Goal: Transaction & Acquisition: Book appointment/travel/reservation

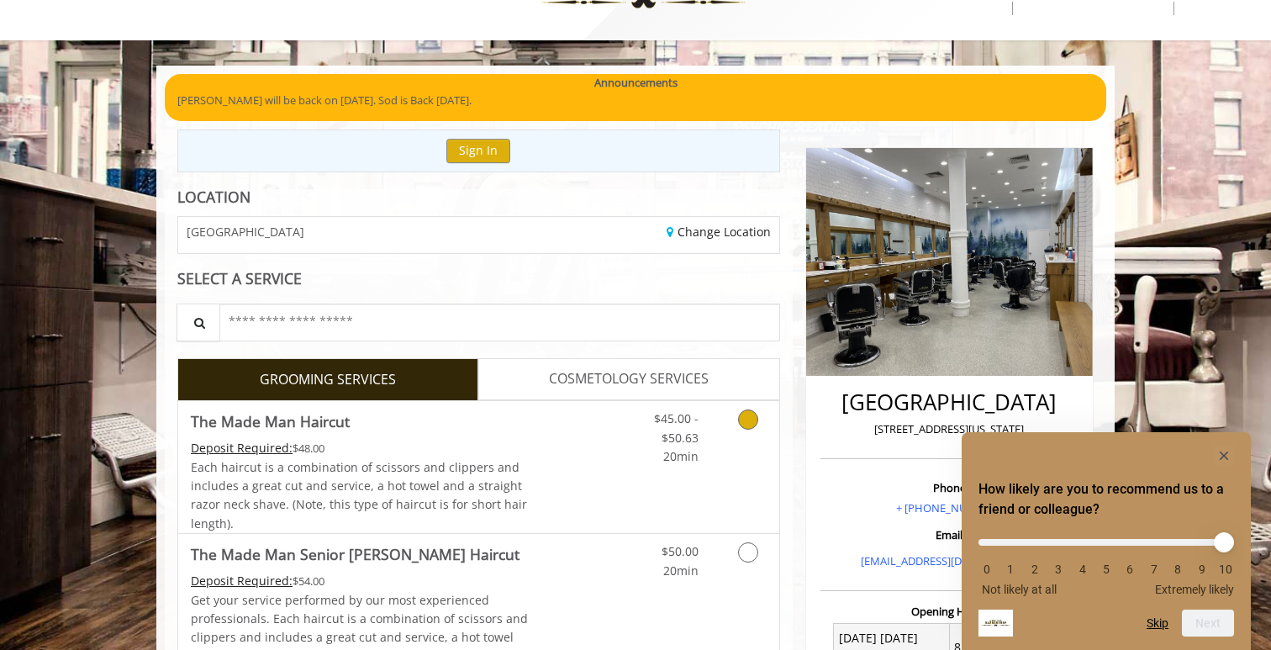
scroll to position [66, 0]
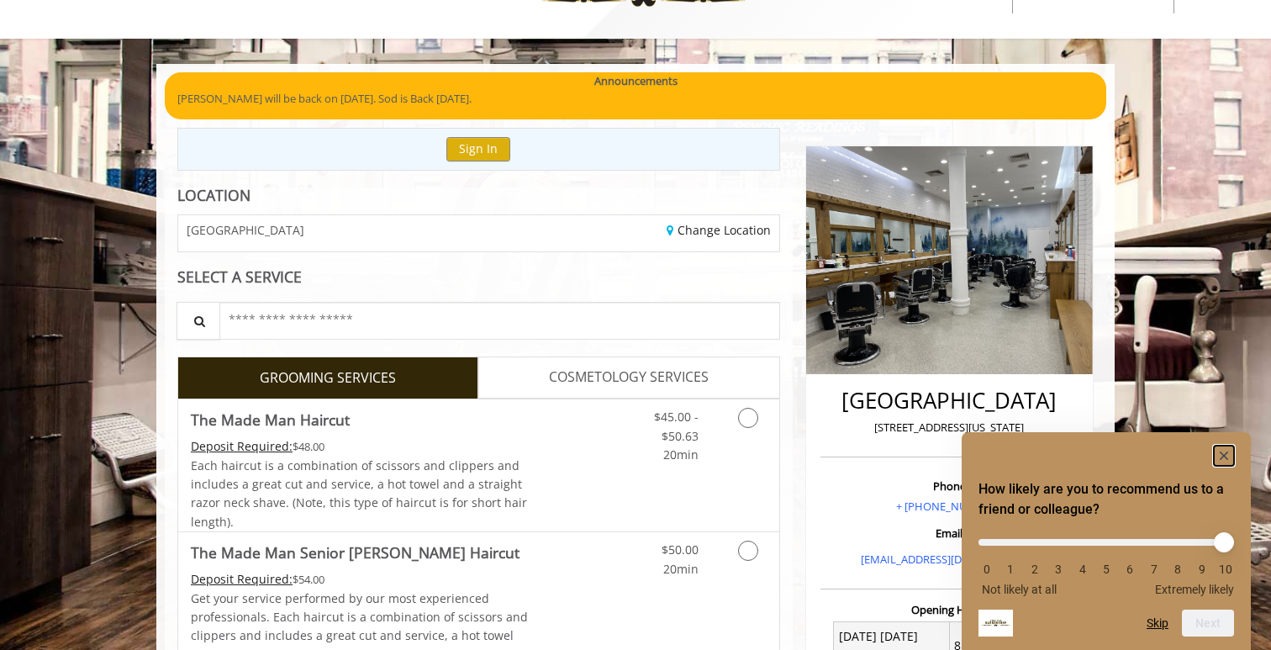
click at [1221, 445] on icon "Hide survey" at bounding box center [1223, 455] width 20 height 20
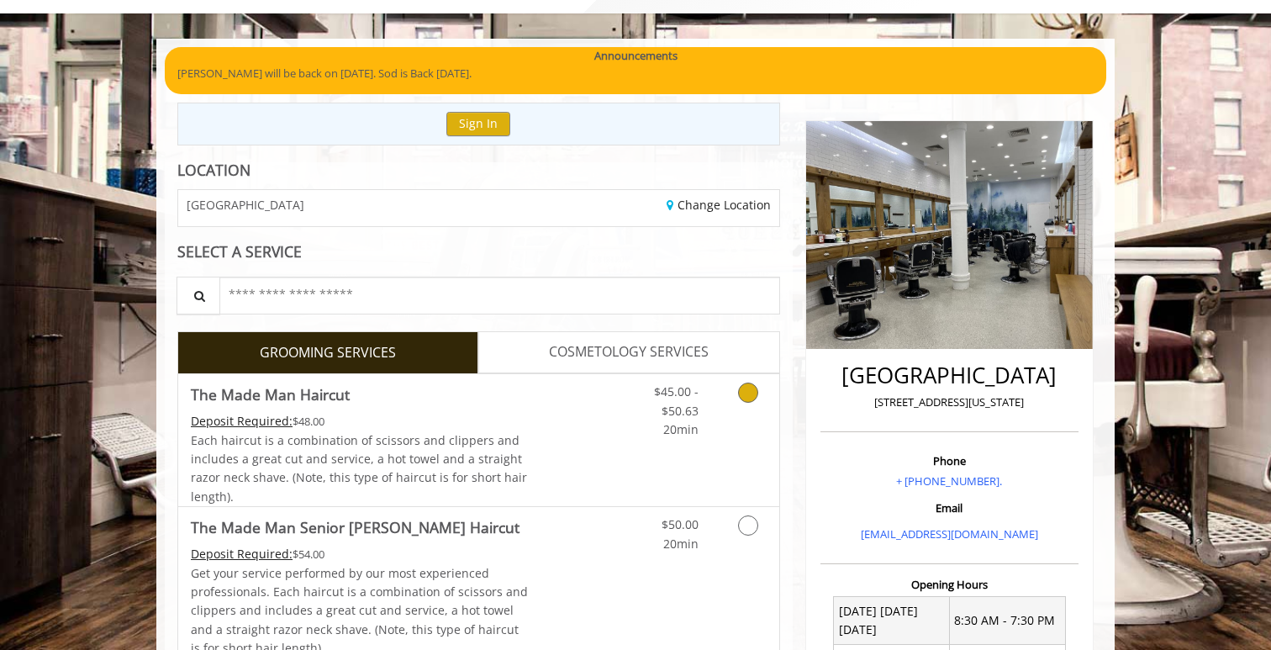
scroll to position [92, 0]
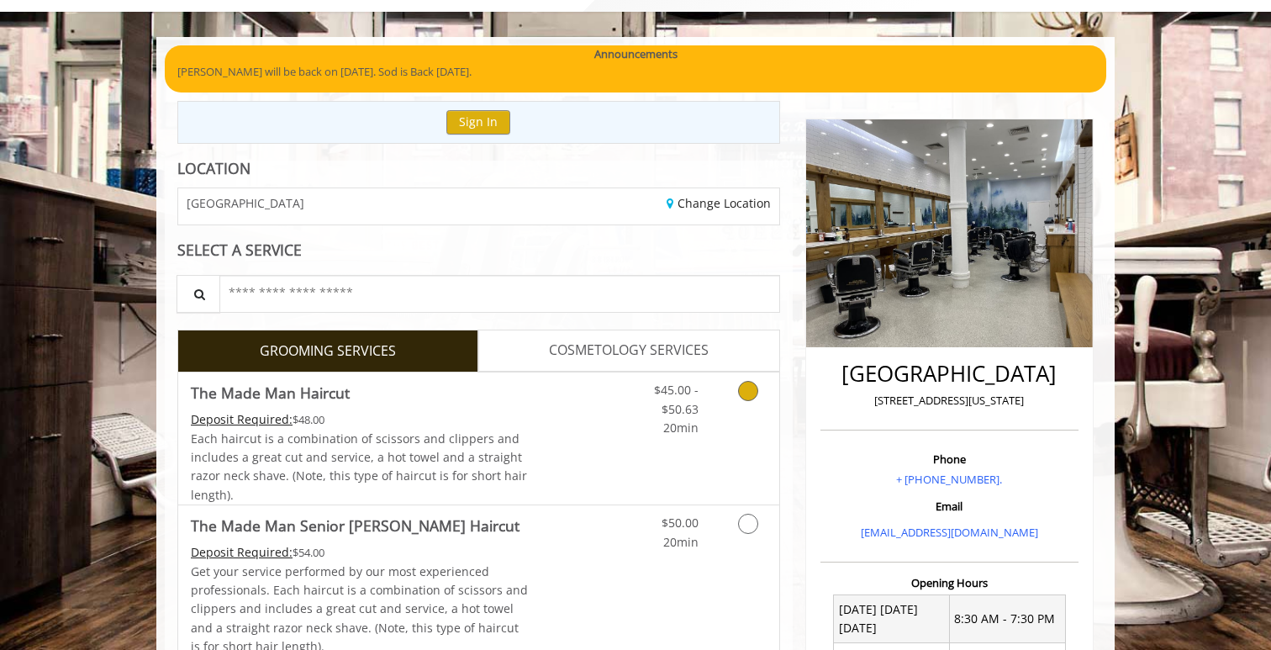
click at [645, 417] on link "$45.00 - $50.63 20min" at bounding box center [664, 404] width 70 height 65
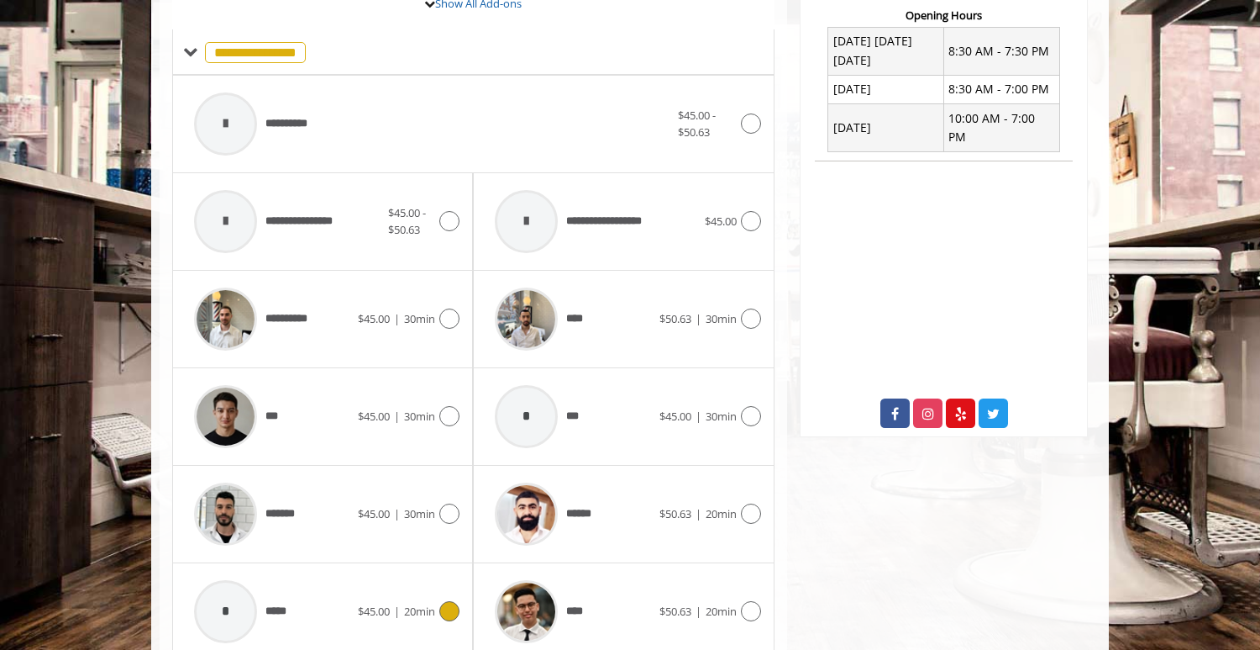
scroll to position [658, 0]
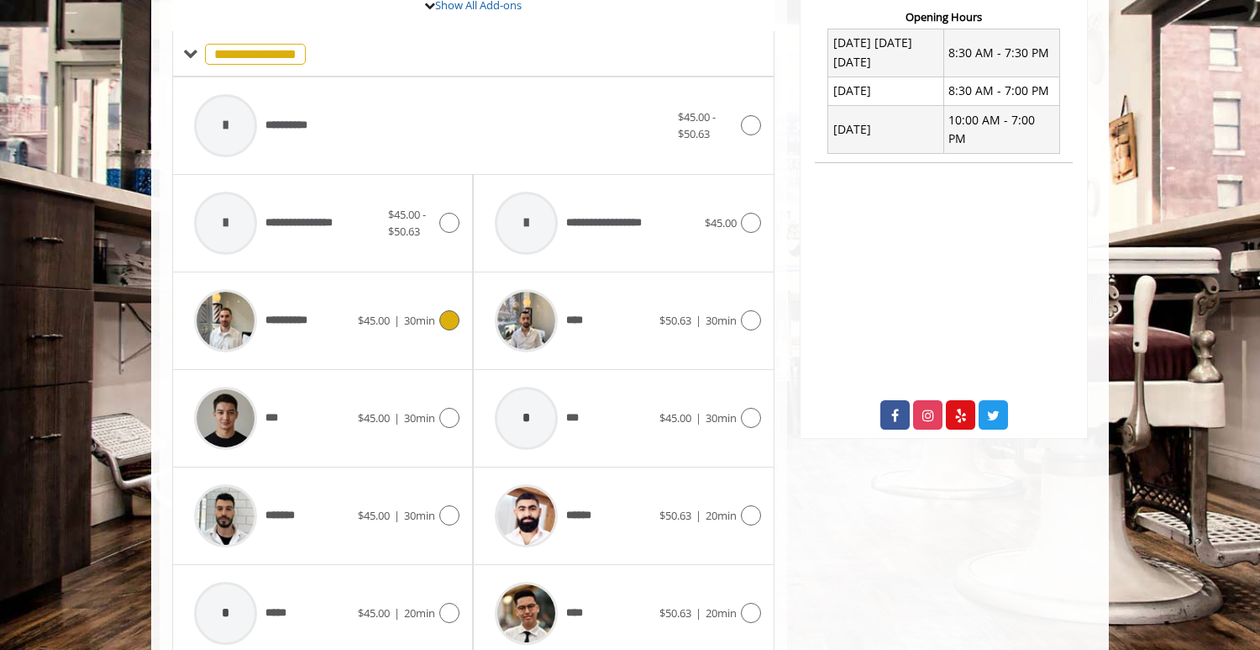
click at [311, 320] on span "**********" at bounding box center [293, 321] width 55 height 18
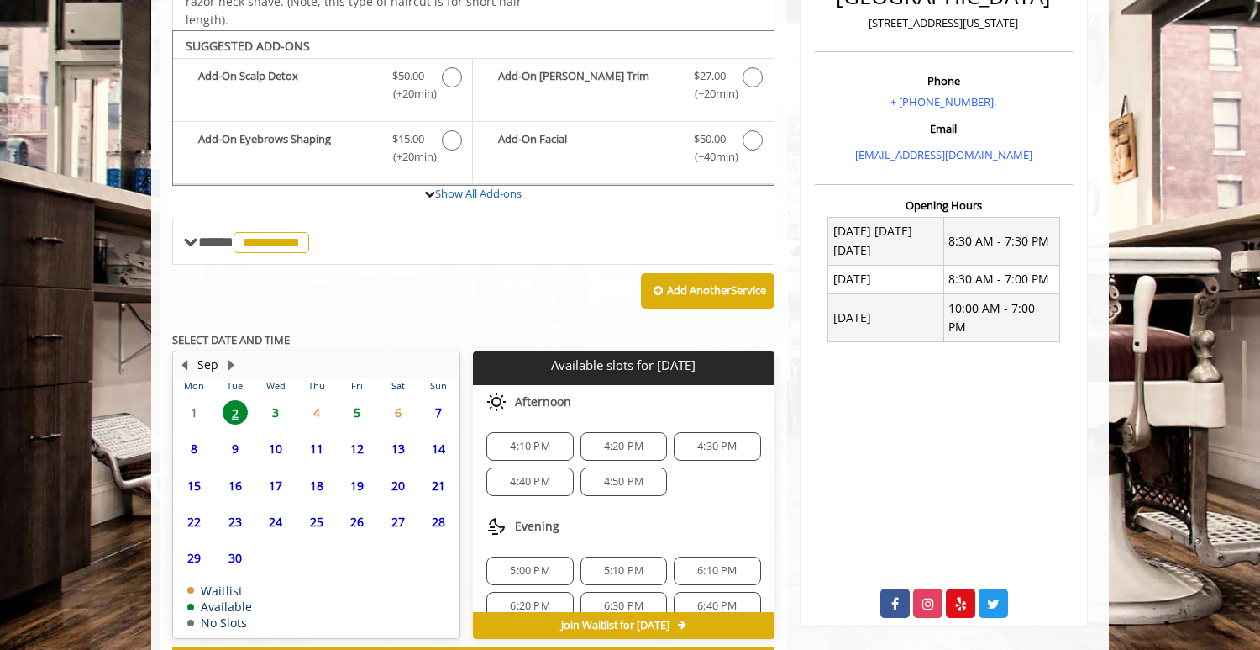
scroll to position [541, 0]
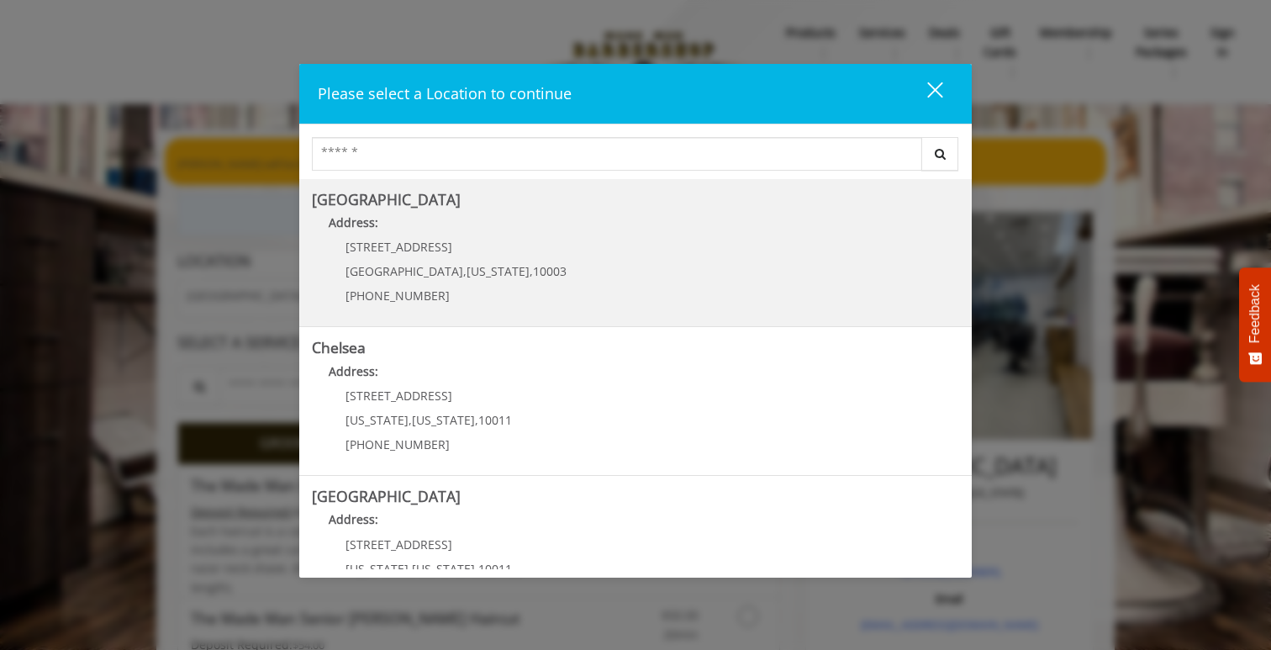
click at [358, 223] on b "Address:" at bounding box center [354, 222] width 50 height 16
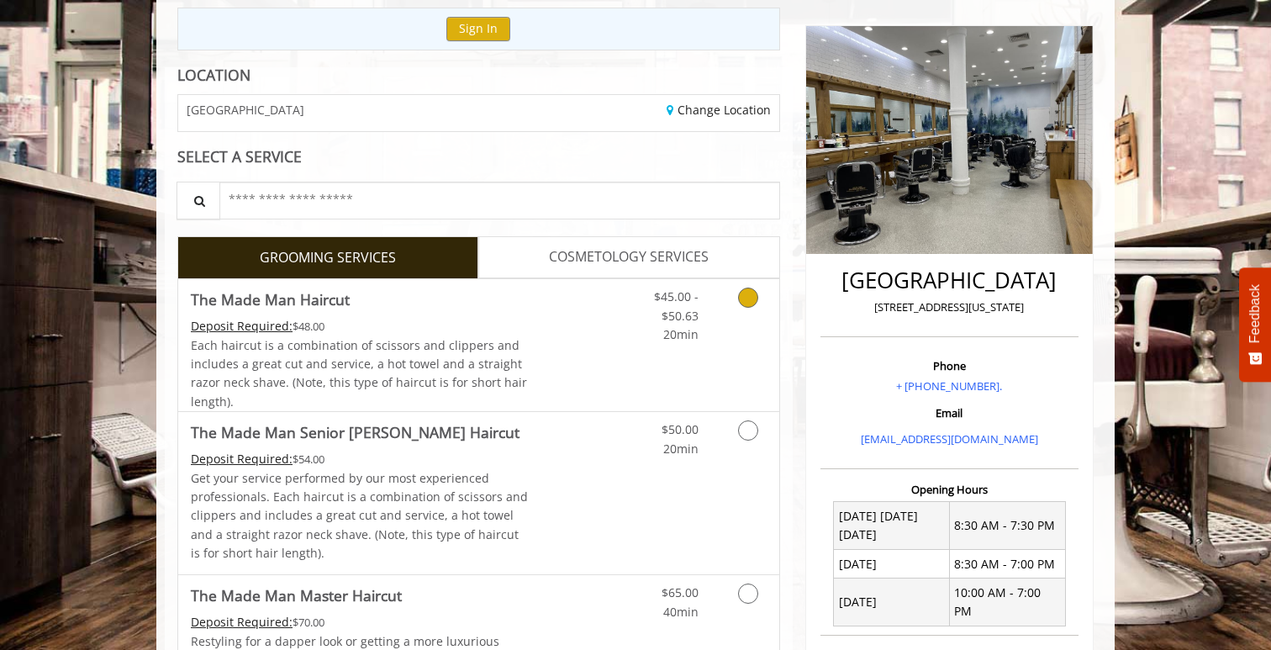
scroll to position [192, 0]
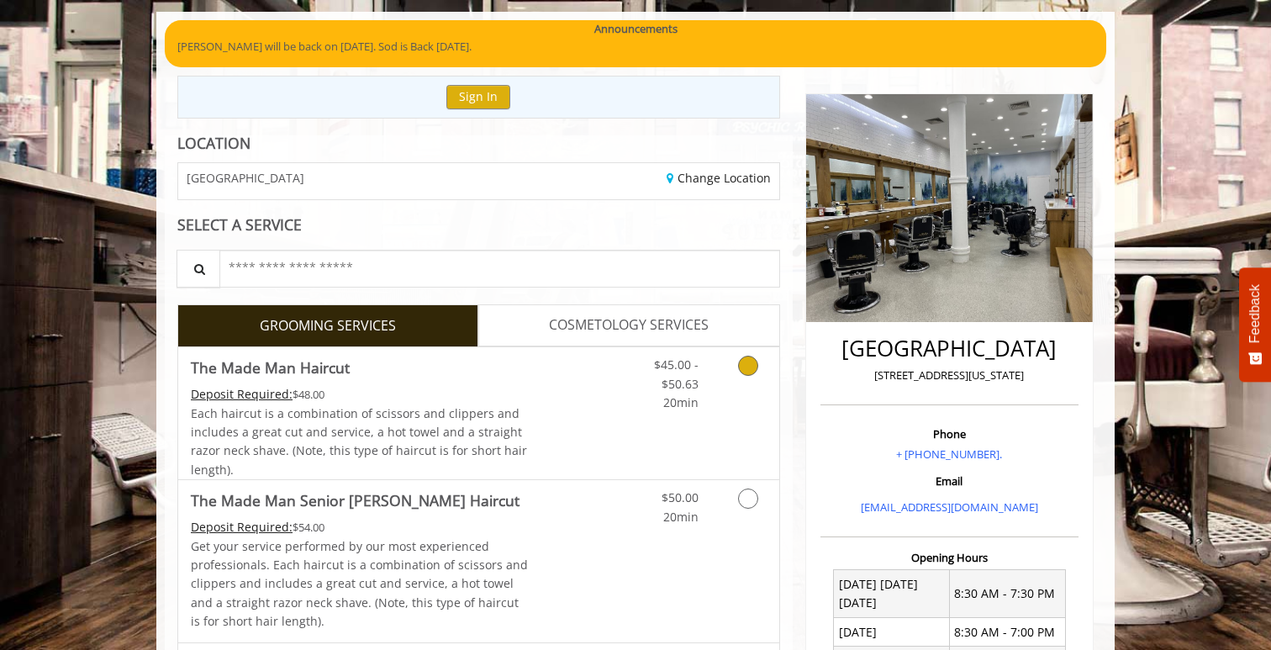
scroll to position [82, 0]
